Goal: Task Accomplishment & Management: Manage account settings

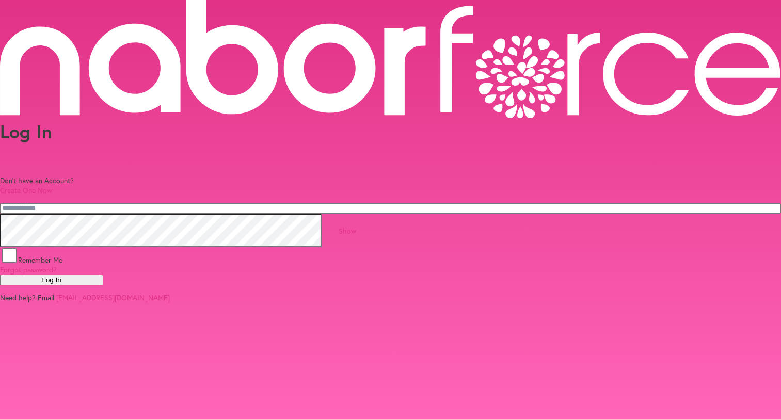
type input "**********"
click at [103, 275] on button "Log In" at bounding box center [51, 280] width 103 height 11
